Goal: Information Seeking & Learning: Learn about a topic

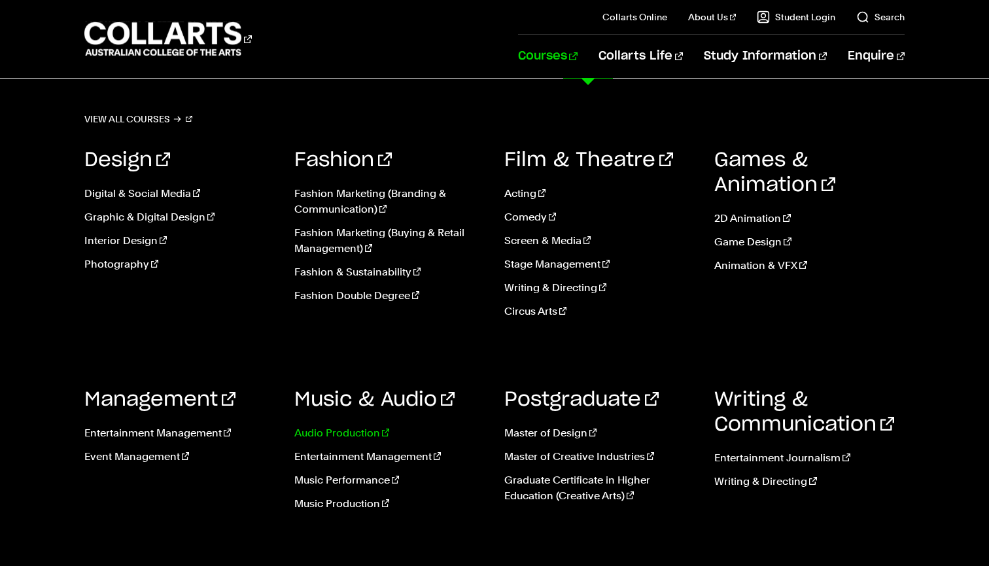
click at [343, 437] on link "Audio Production" at bounding box center [389, 433] width 190 height 16
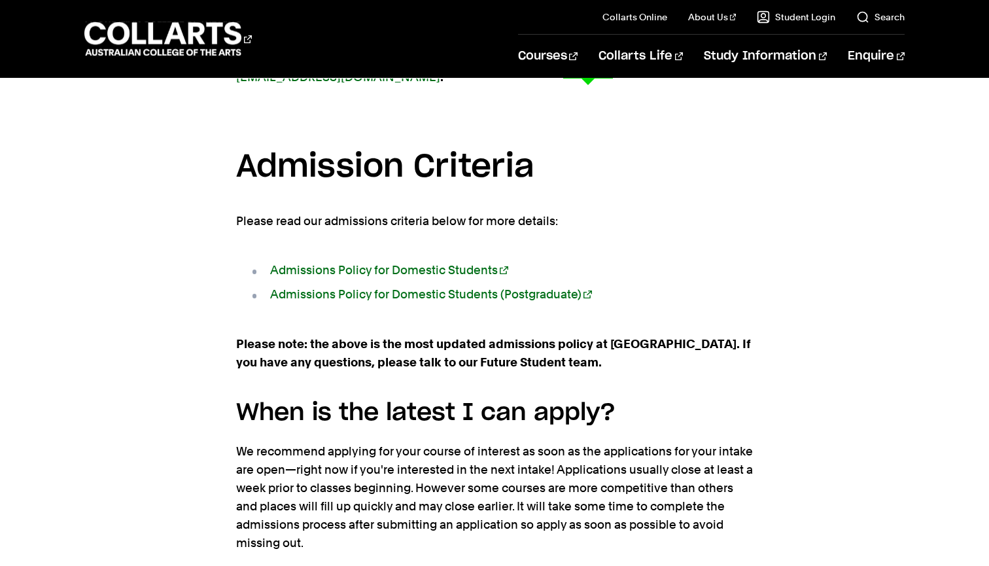
scroll to position [997, 0]
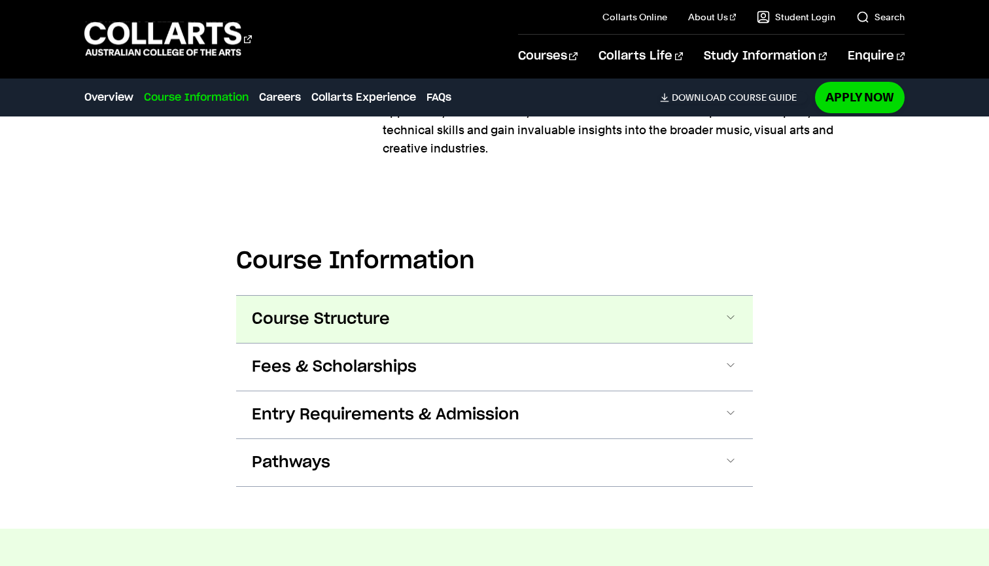
click at [446, 306] on button "Course Structure" at bounding box center [494, 319] width 517 height 47
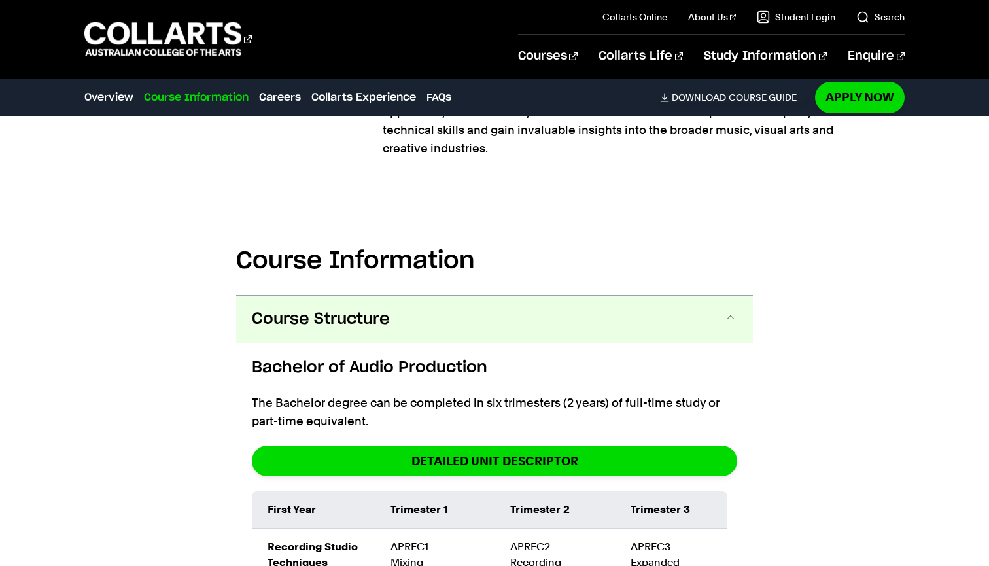
scroll to position [1386, 0]
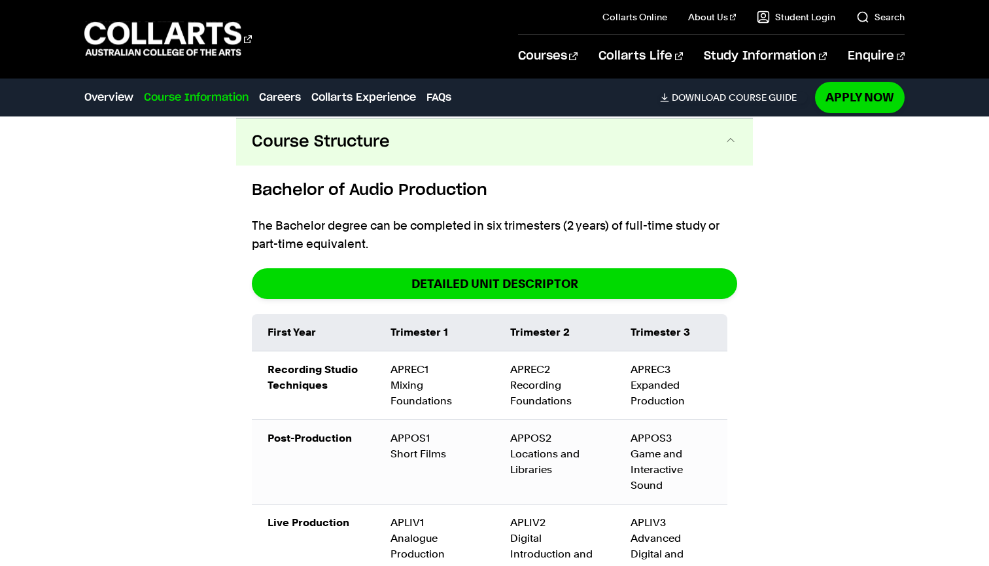
click at [492, 143] on button "Course Structure" at bounding box center [494, 141] width 517 height 47
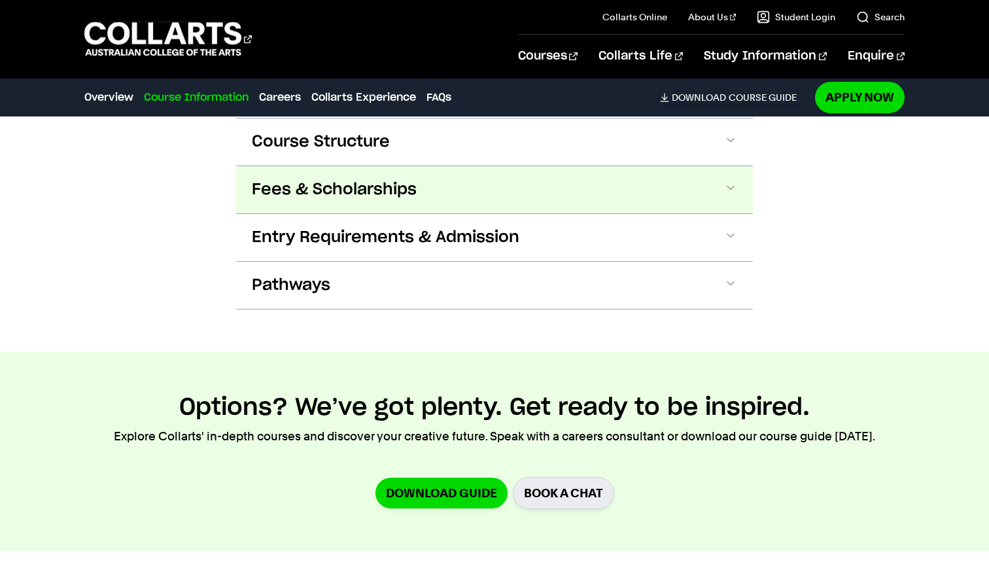
click at [495, 185] on button "Fees & Scholarships" at bounding box center [494, 189] width 517 height 47
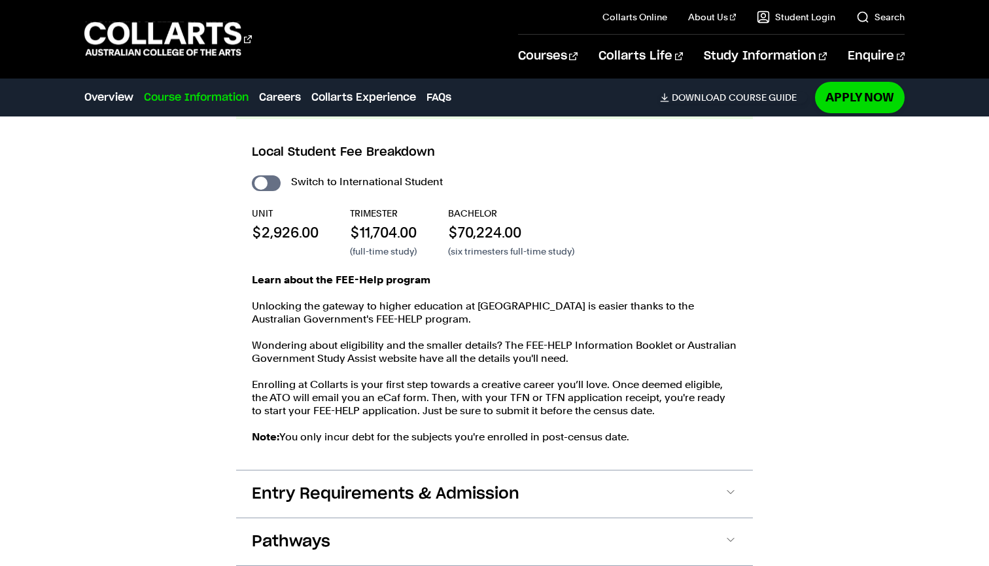
scroll to position [1528, 0]
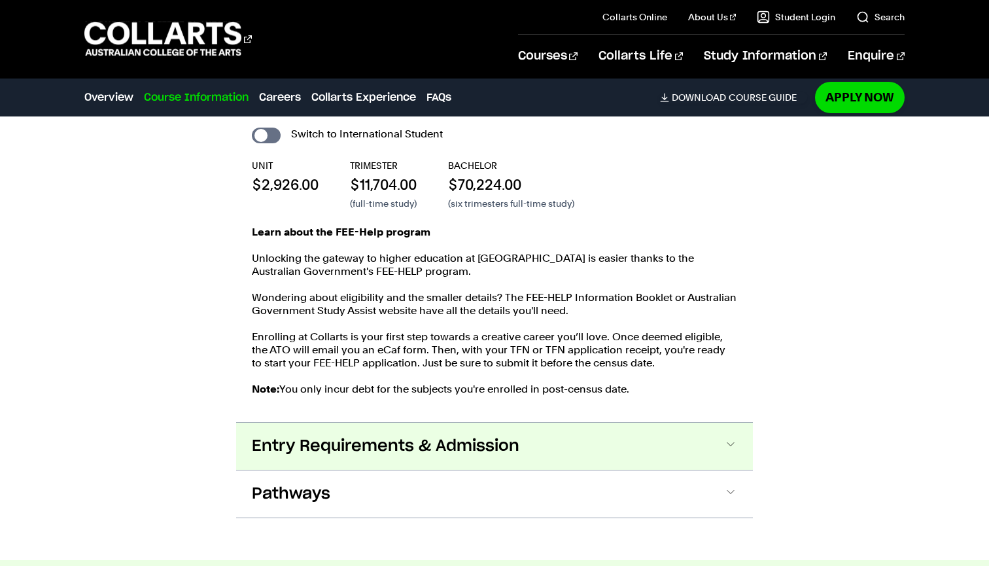
click at [572, 442] on button "Entry Requirements & Admission" at bounding box center [494, 446] width 517 height 47
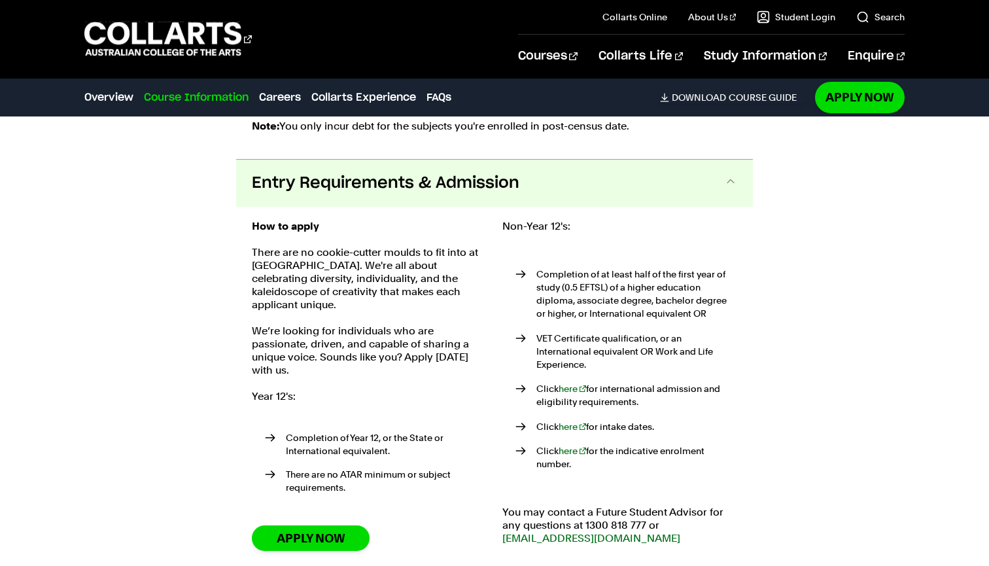
scroll to position [1832, 0]
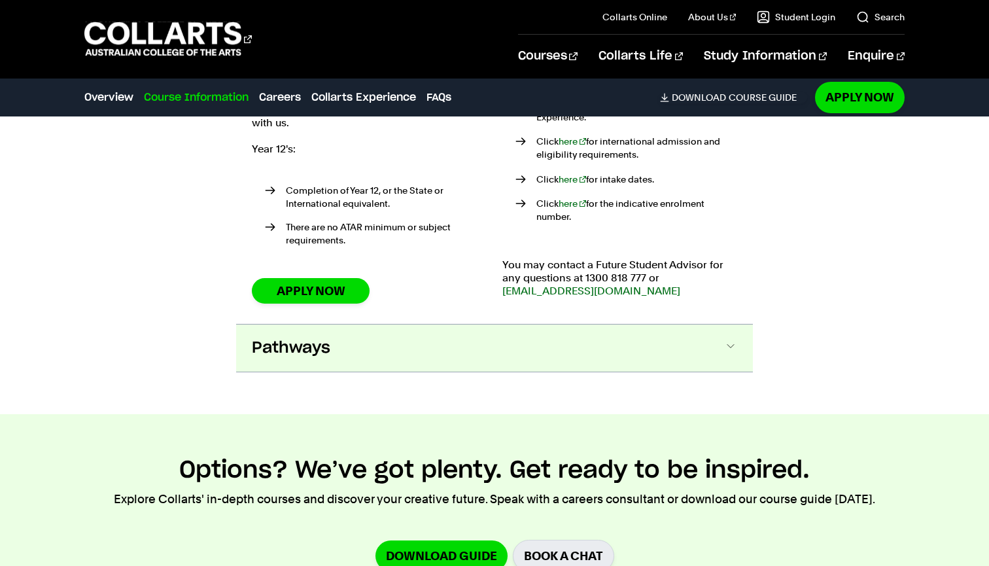
click at [635, 351] on button "Pathways" at bounding box center [494, 348] width 517 height 47
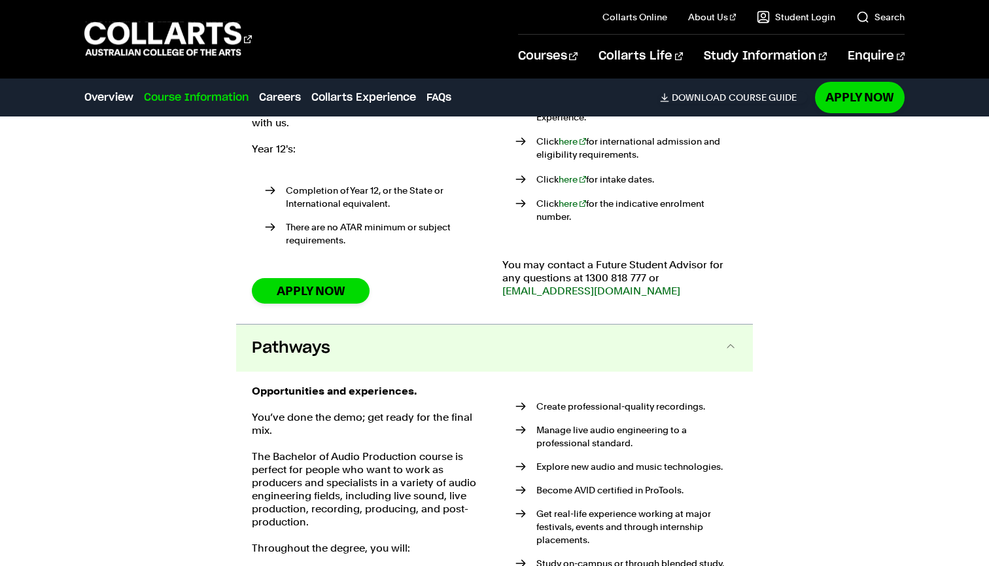
scroll to position [2231, 0]
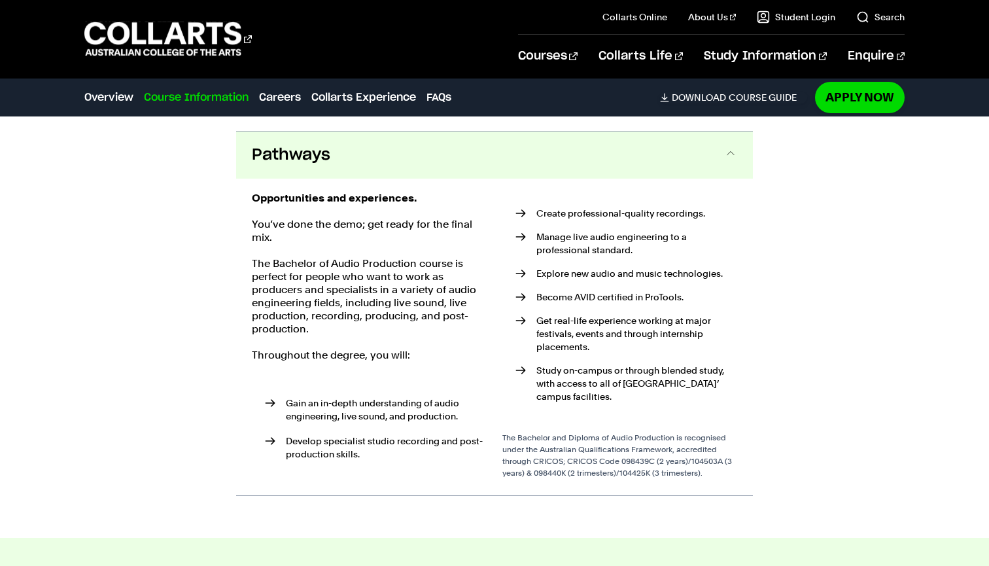
click at [706, 152] on button "Pathways" at bounding box center [494, 155] width 517 height 47
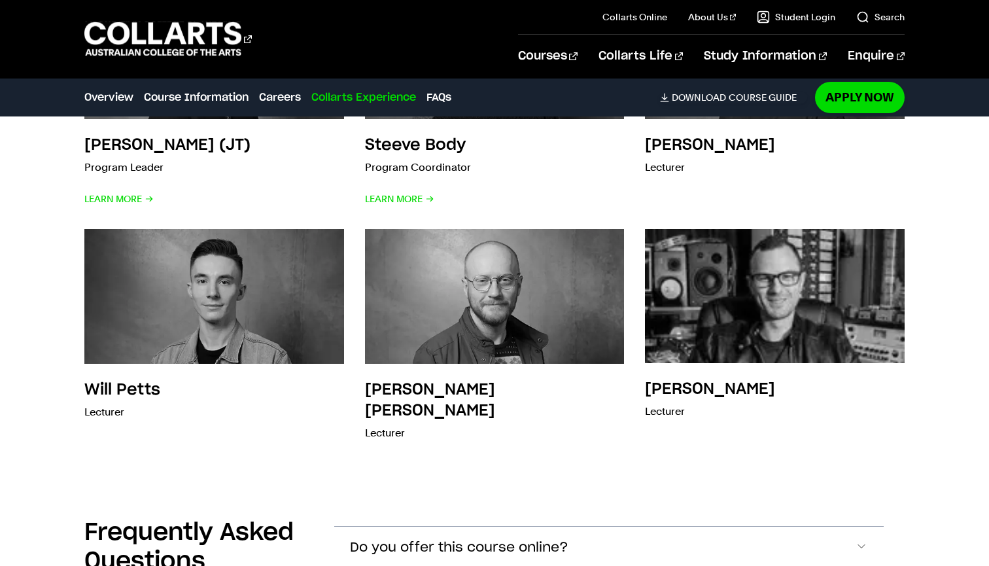
scroll to position [4660, 0]
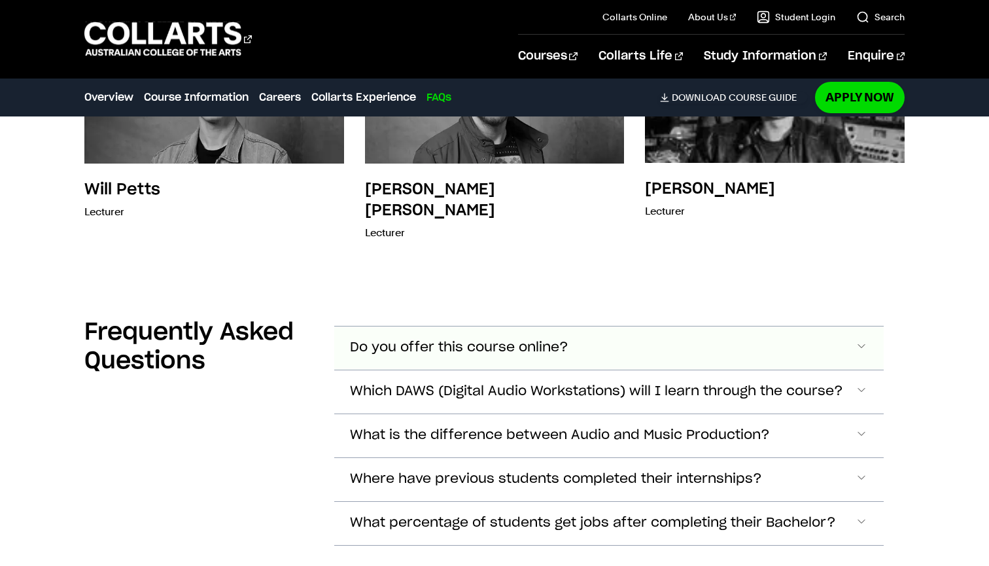
click at [879, 327] on button "Do you offer this course online?" at bounding box center [609, 348] width 550 height 43
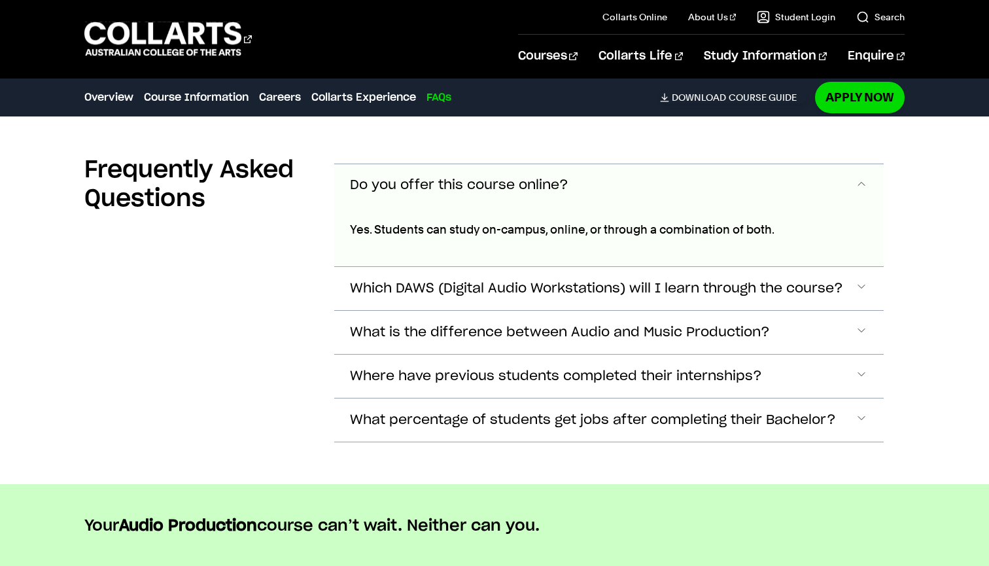
scroll to position [4797, 0]
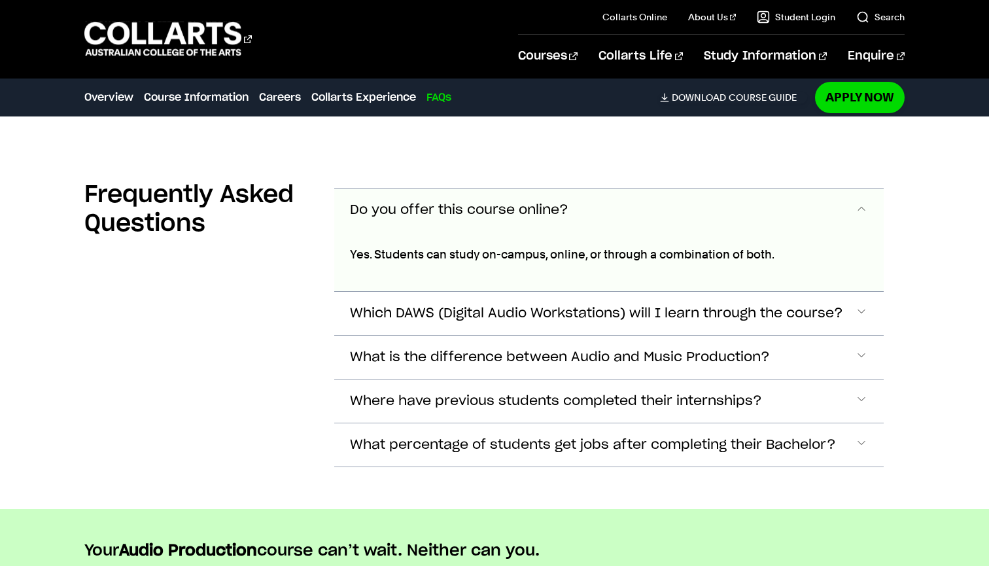
click at [857, 202] on span "Accordion Section" at bounding box center [861, 210] width 13 height 17
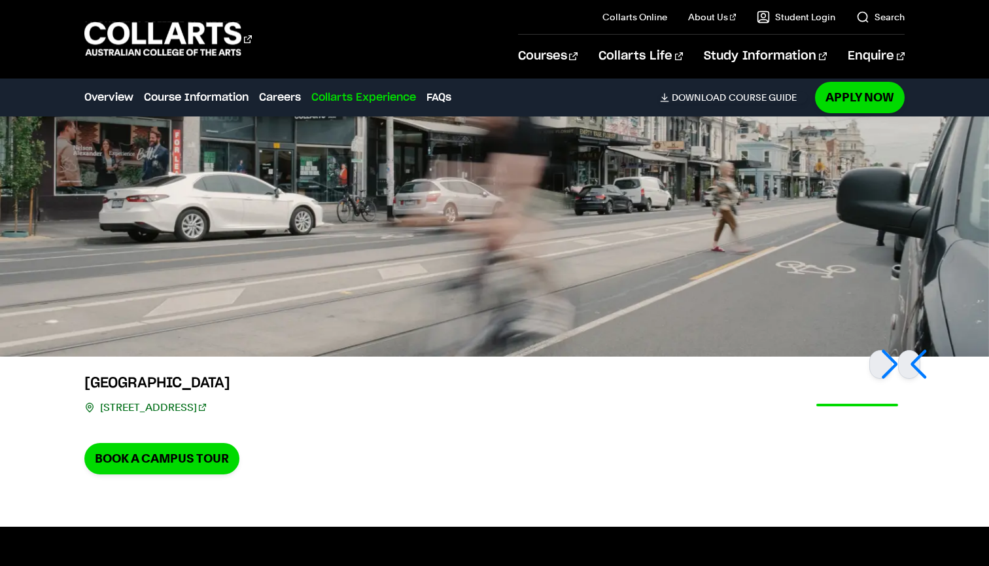
scroll to position [3384, 0]
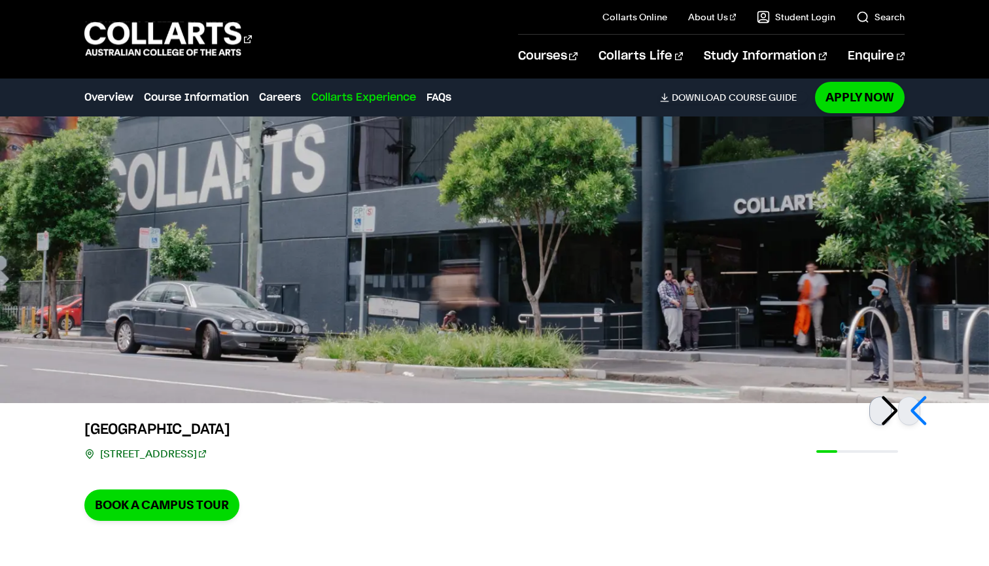
click at [892, 400] on div at bounding box center [881, 411] width 22 height 29
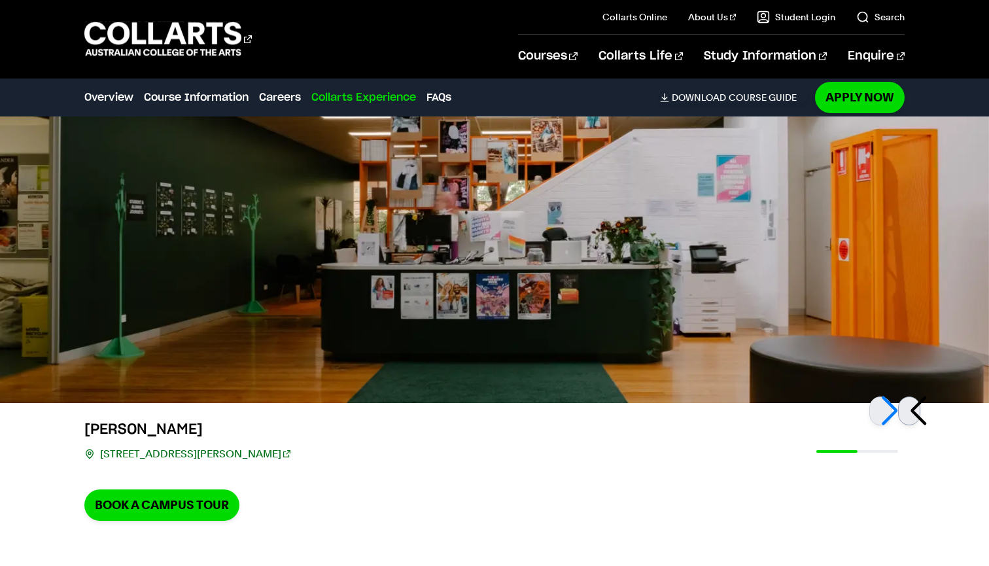
click at [921, 398] on div at bounding box center [909, 411] width 22 height 29
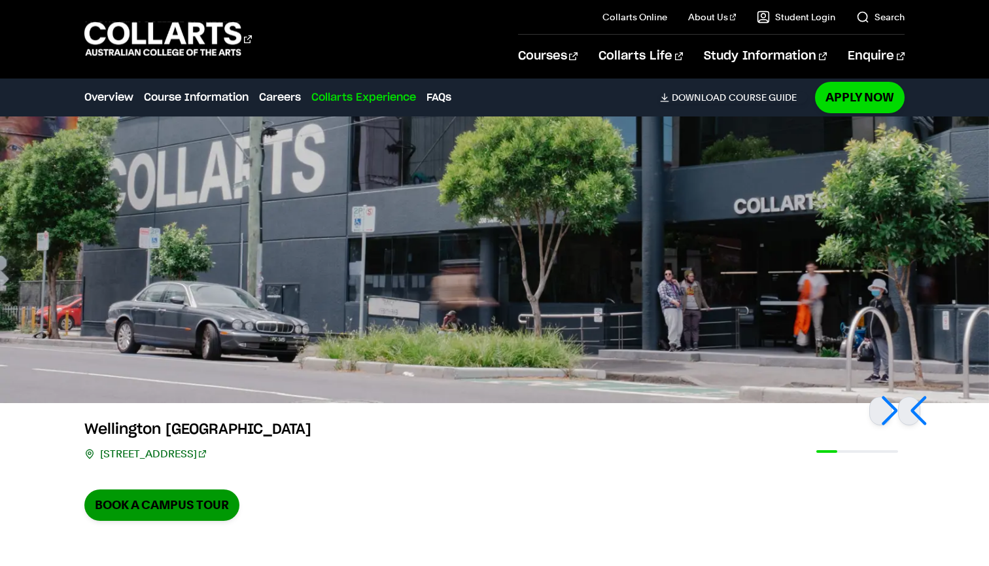
click at [222, 489] on link "Book a Campus Tour" at bounding box center [161, 504] width 155 height 31
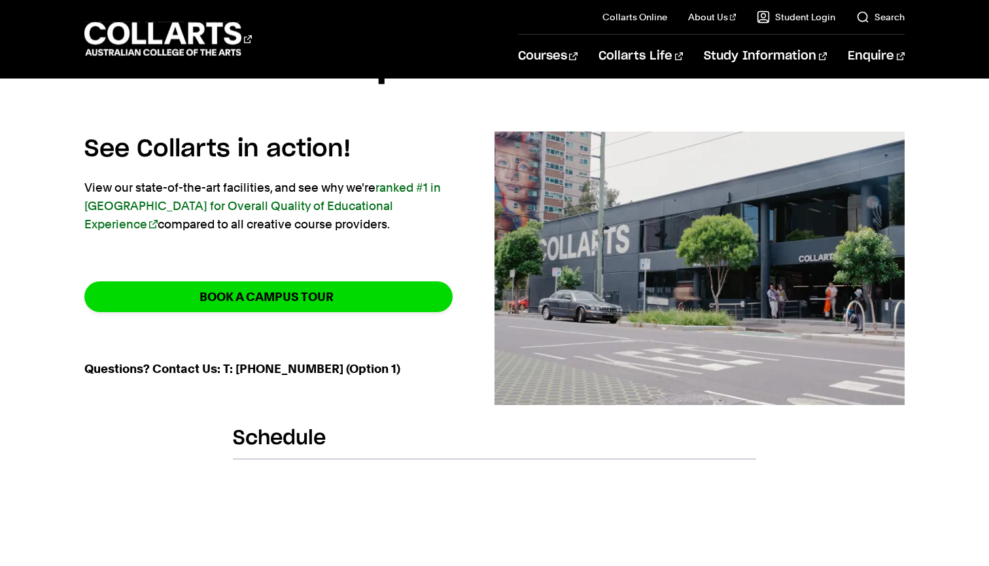
scroll to position [95, 0]
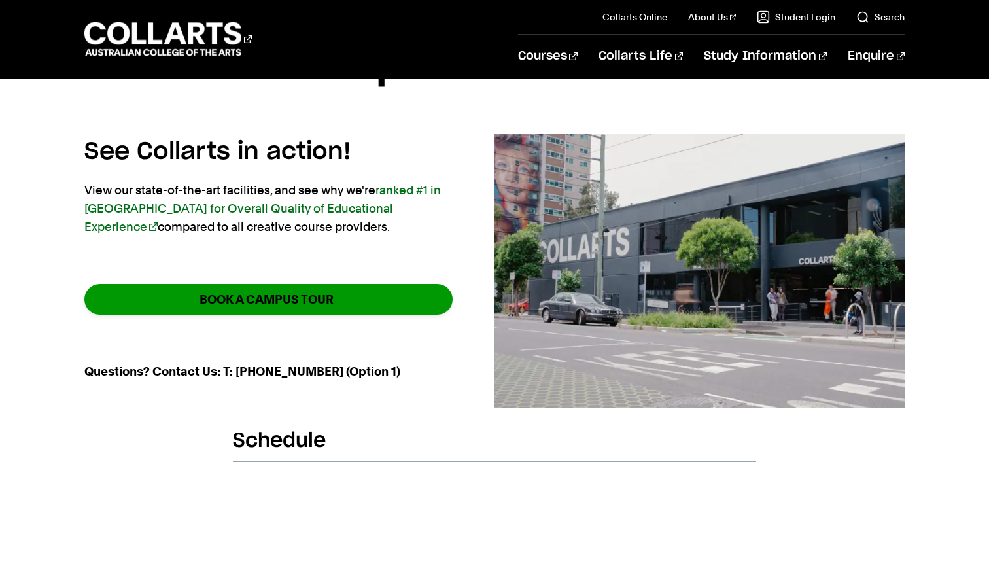
click at [236, 298] on strong "BOOK A CAMPUS TOUR" at bounding box center [267, 299] width 134 height 15
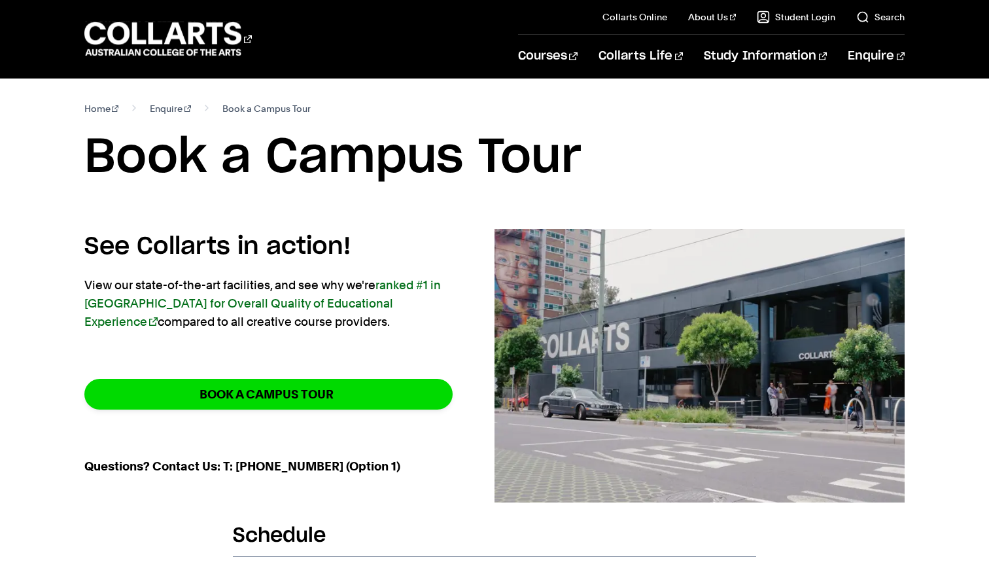
scroll to position [0, 0]
